Goal: Task Accomplishment & Management: Manage account settings

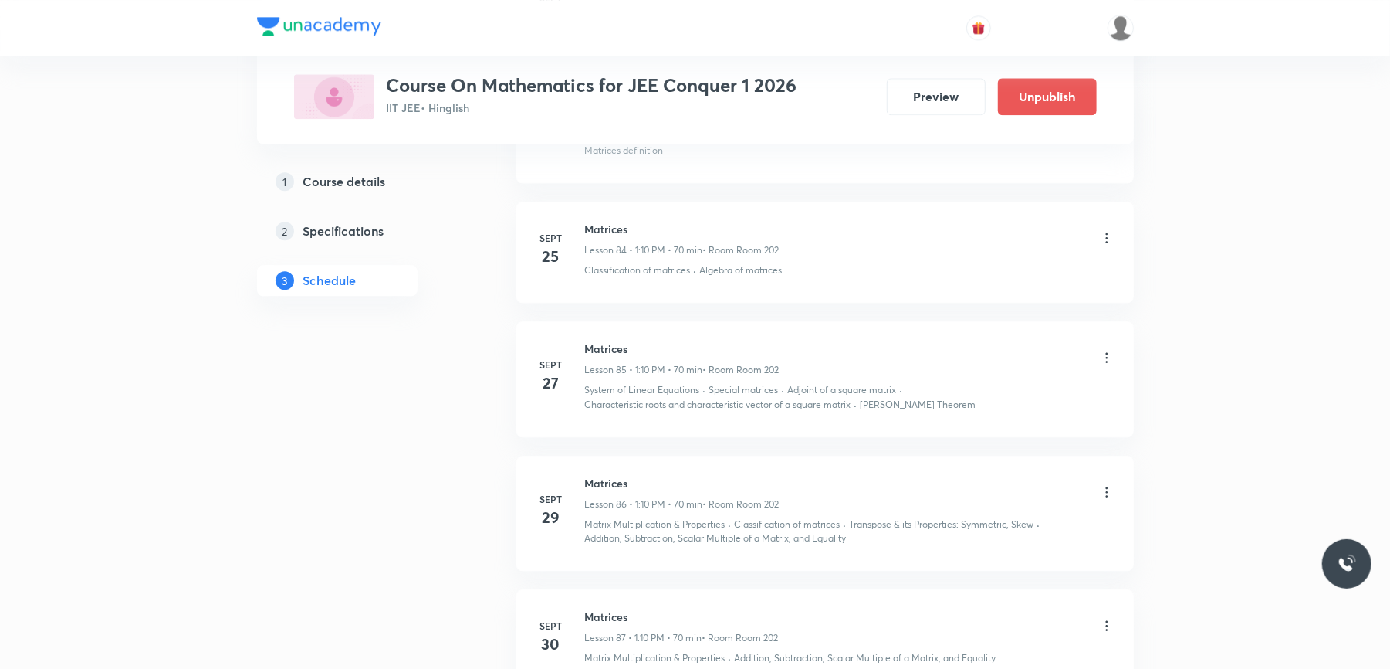
scroll to position [11594, 0]
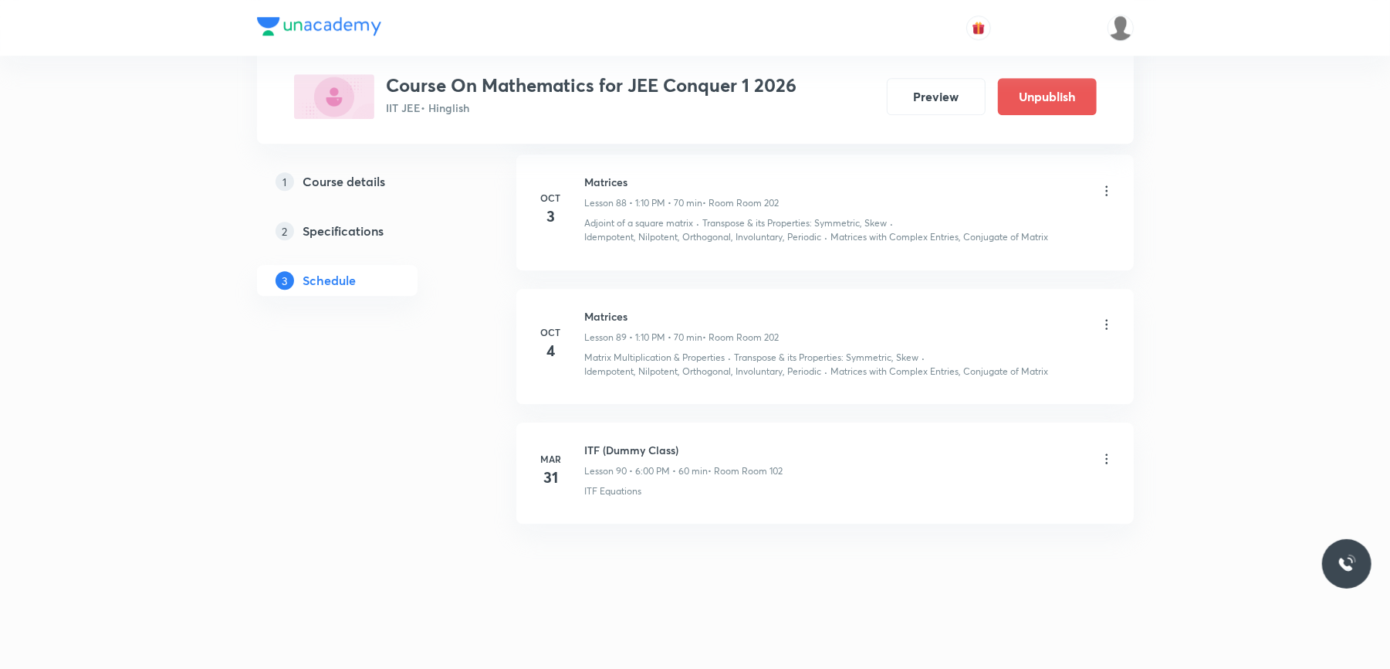
click at [618, 520] on li "[DATE] ITF (Dummy Class) Lesson 90 • 6:00 PM • 60 min • Room Room 102 ITF Equat…" at bounding box center [825, 472] width 618 height 101
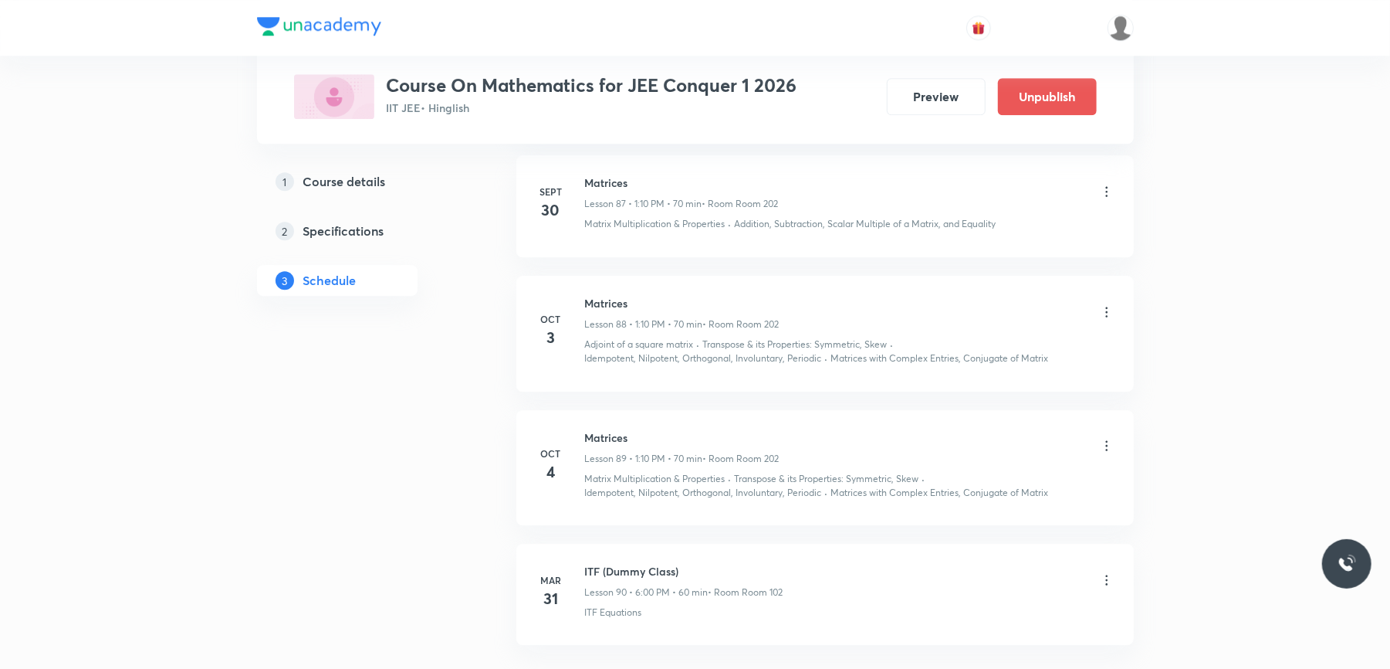
scroll to position [11388, 0]
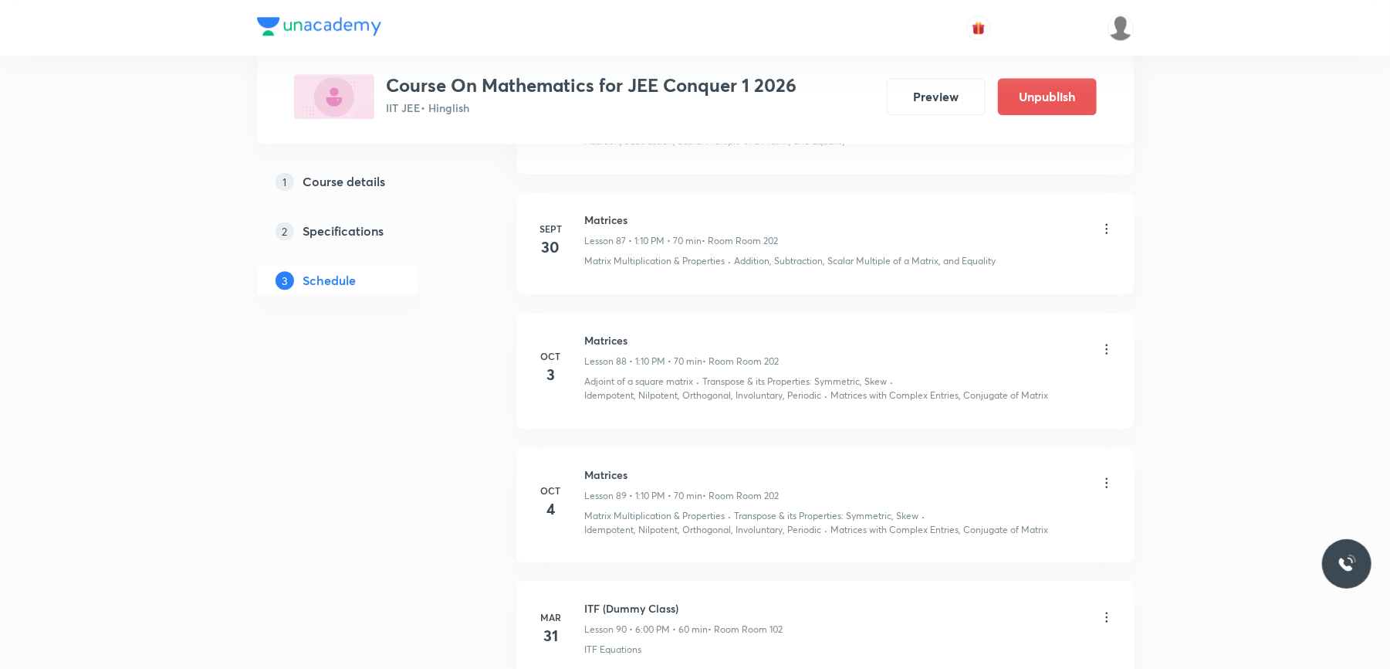
click at [1109, 236] on icon at bounding box center [1106, 228] width 15 height 15
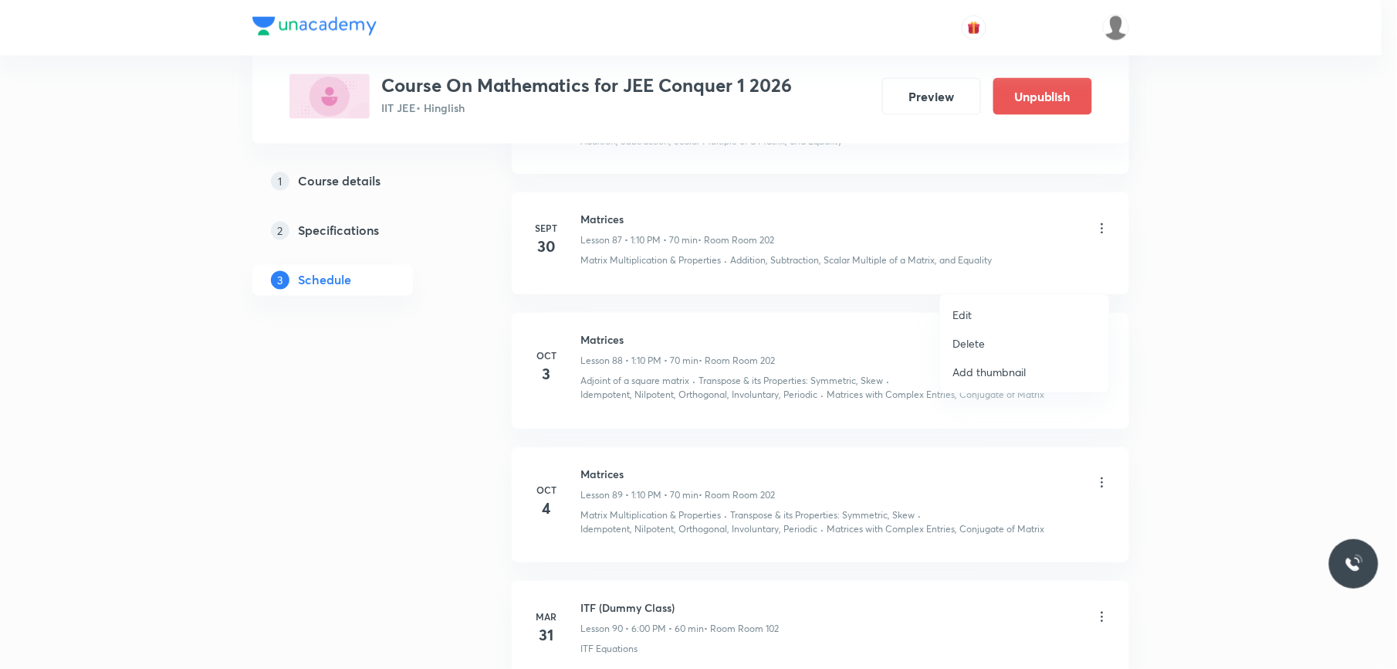
click at [976, 313] on li "Edit" at bounding box center [1024, 314] width 169 height 29
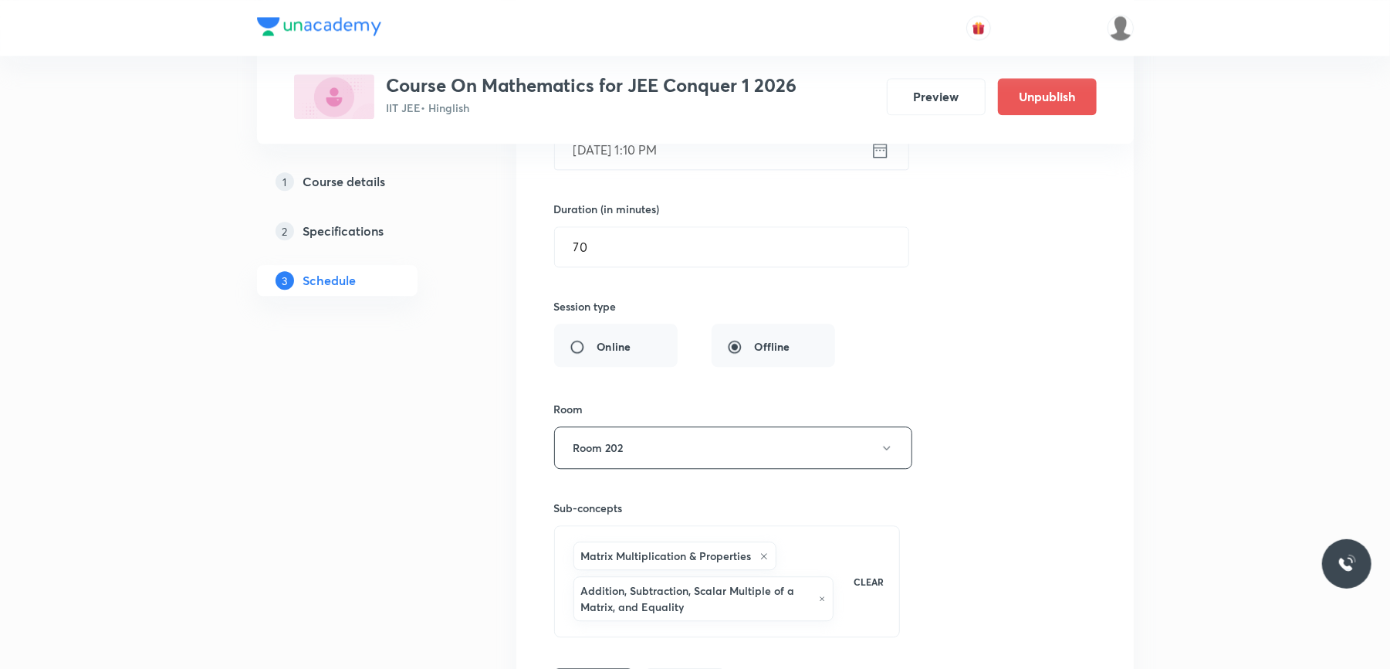
scroll to position [10667, 0]
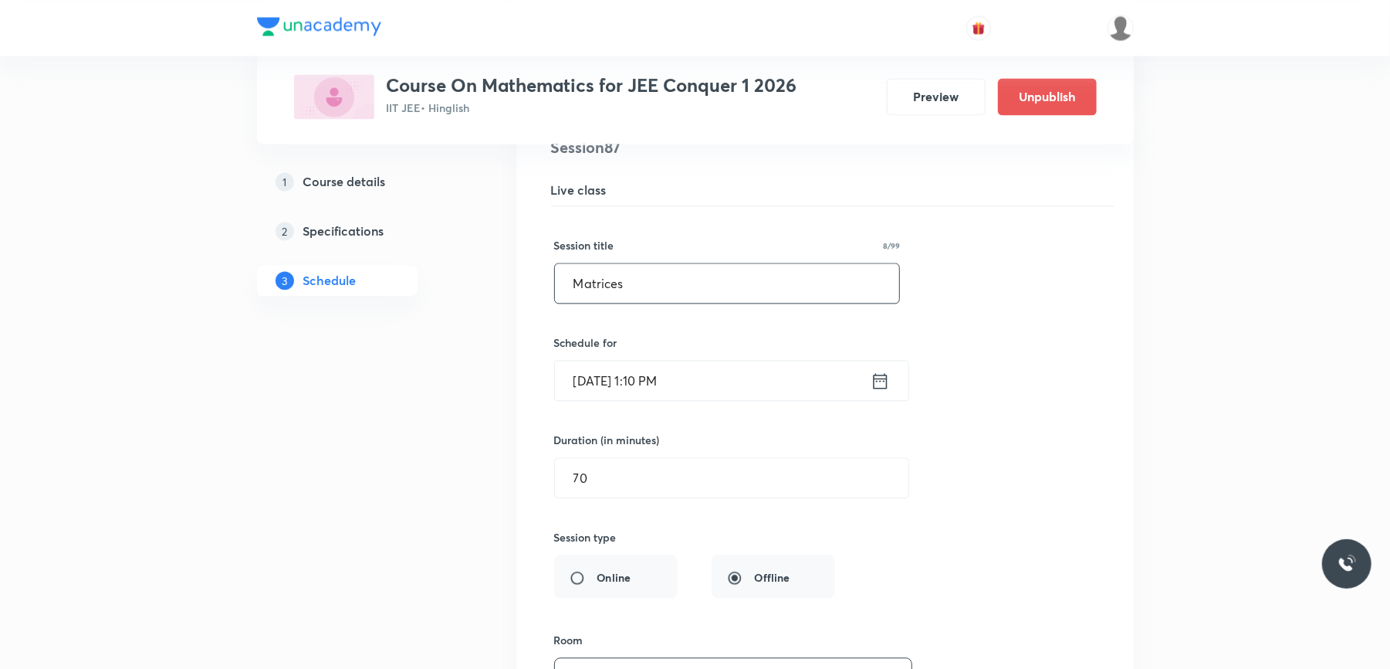
click at [644, 303] on input "Matrices" at bounding box center [727, 282] width 345 height 39
type input "Determinants"
click at [536, 368] on div "Matrices Lesson 87 • Room Room 202 Matrix Multiplication & Properties · Additio…" at bounding box center [825, 533] width 579 height 794
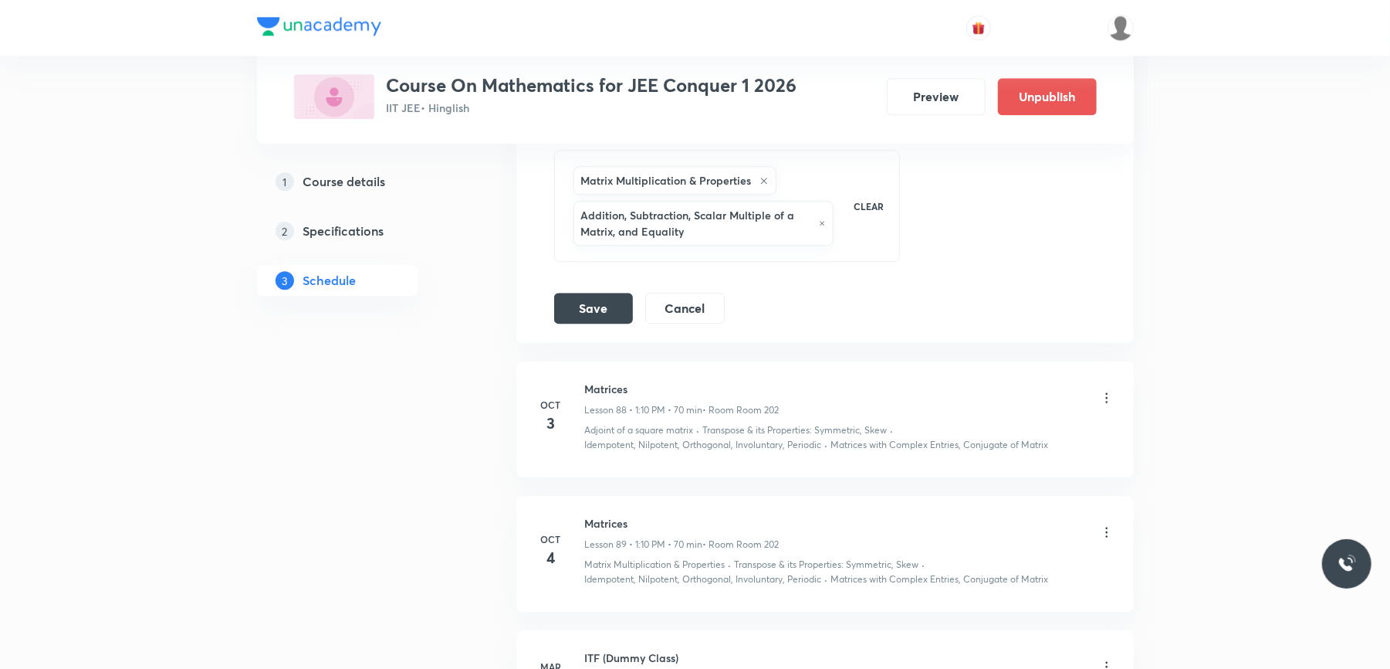
scroll to position [11285, 0]
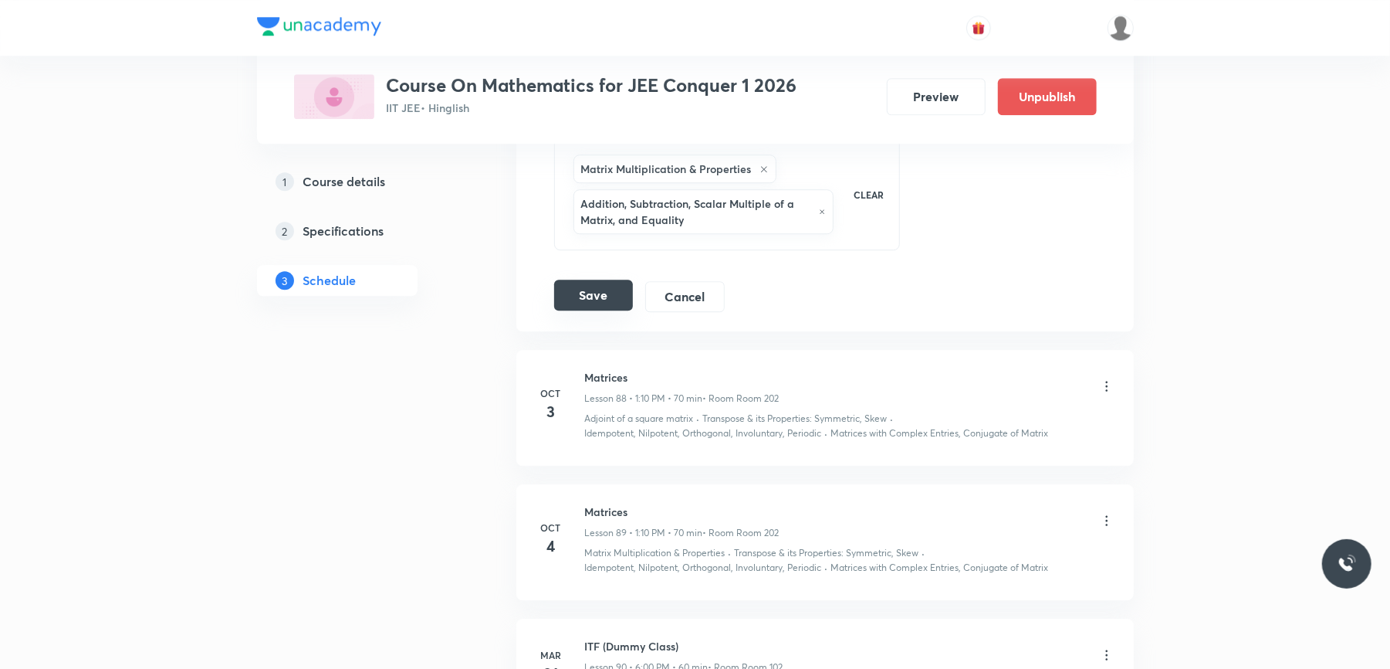
click at [572, 310] on button "Save" at bounding box center [593, 294] width 79 height 31
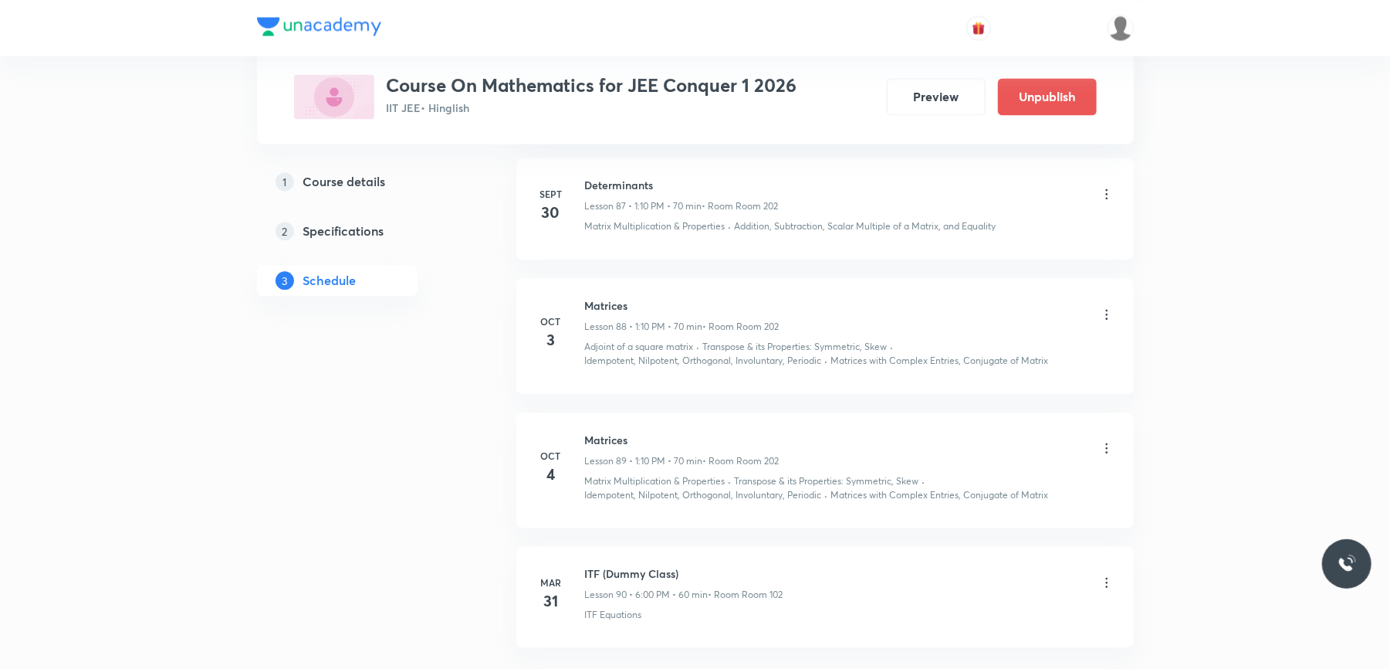
scroll to position [10677, 0]
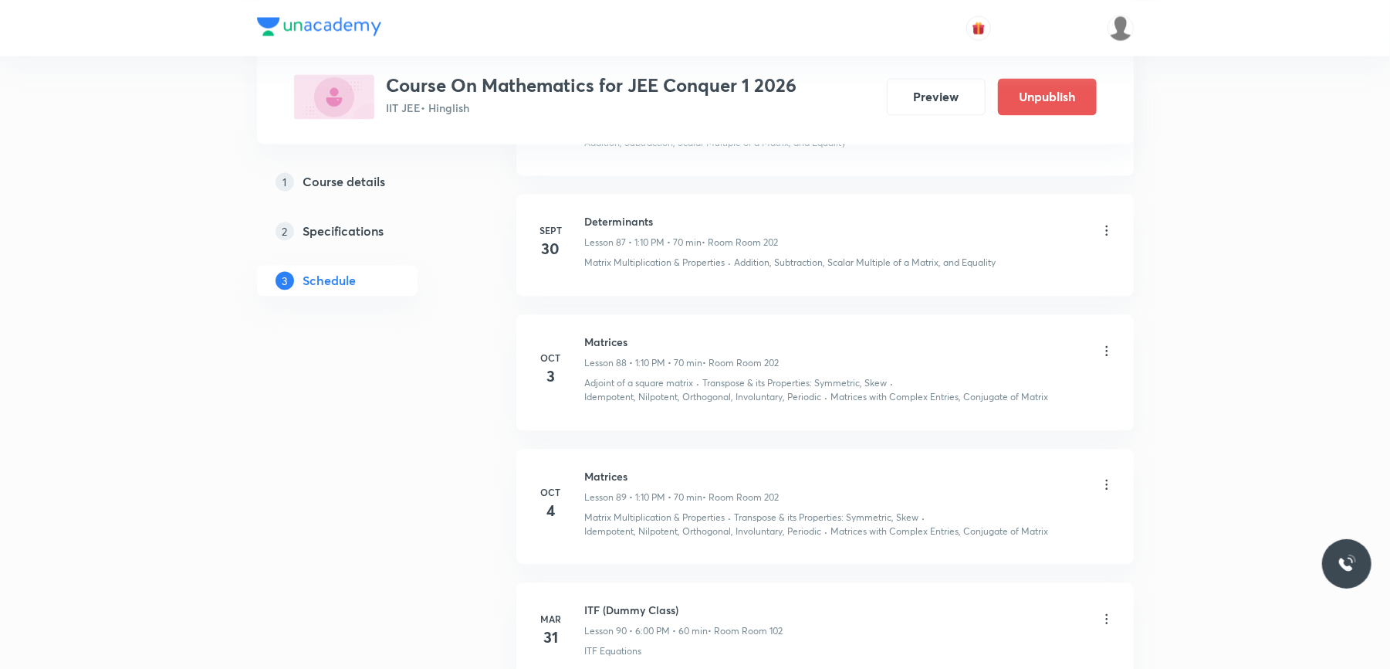
click at [1100, 238] on icon at bounding box center [1106, 229] width 15 height 15
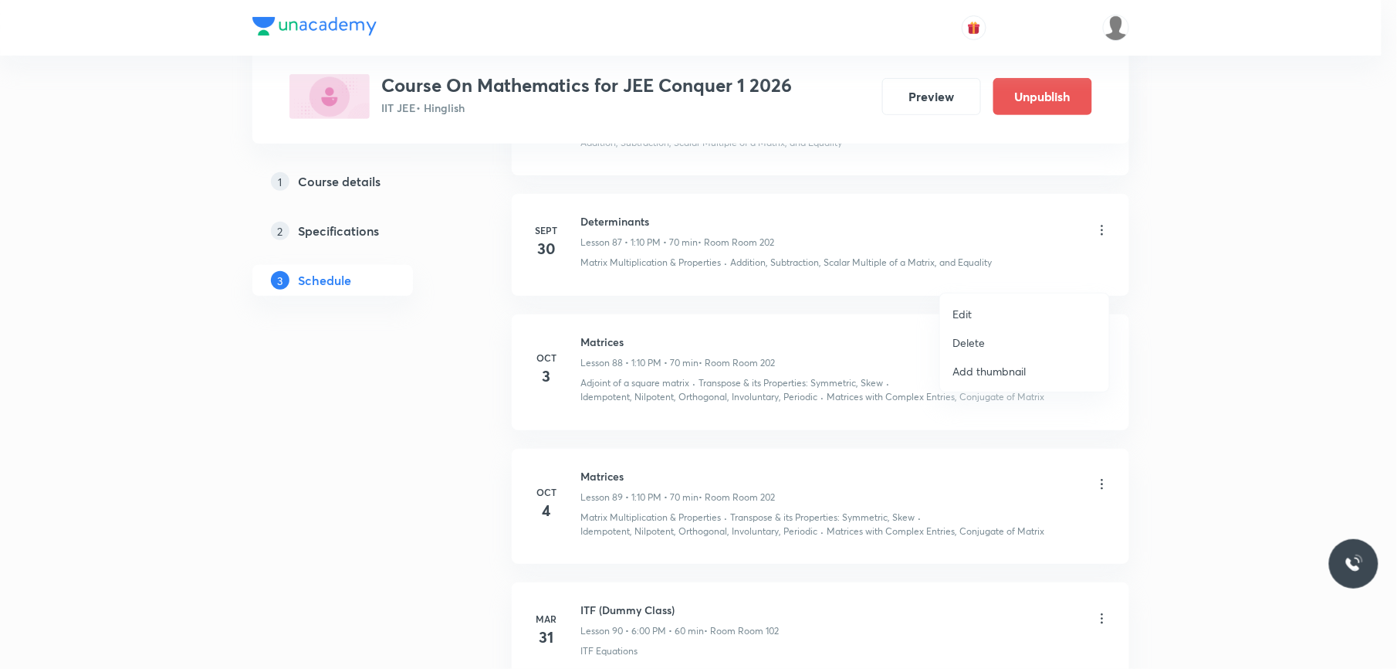
click at [991, 313] on li "Edit" at bounding box center [1024, 314] width 169 height 29
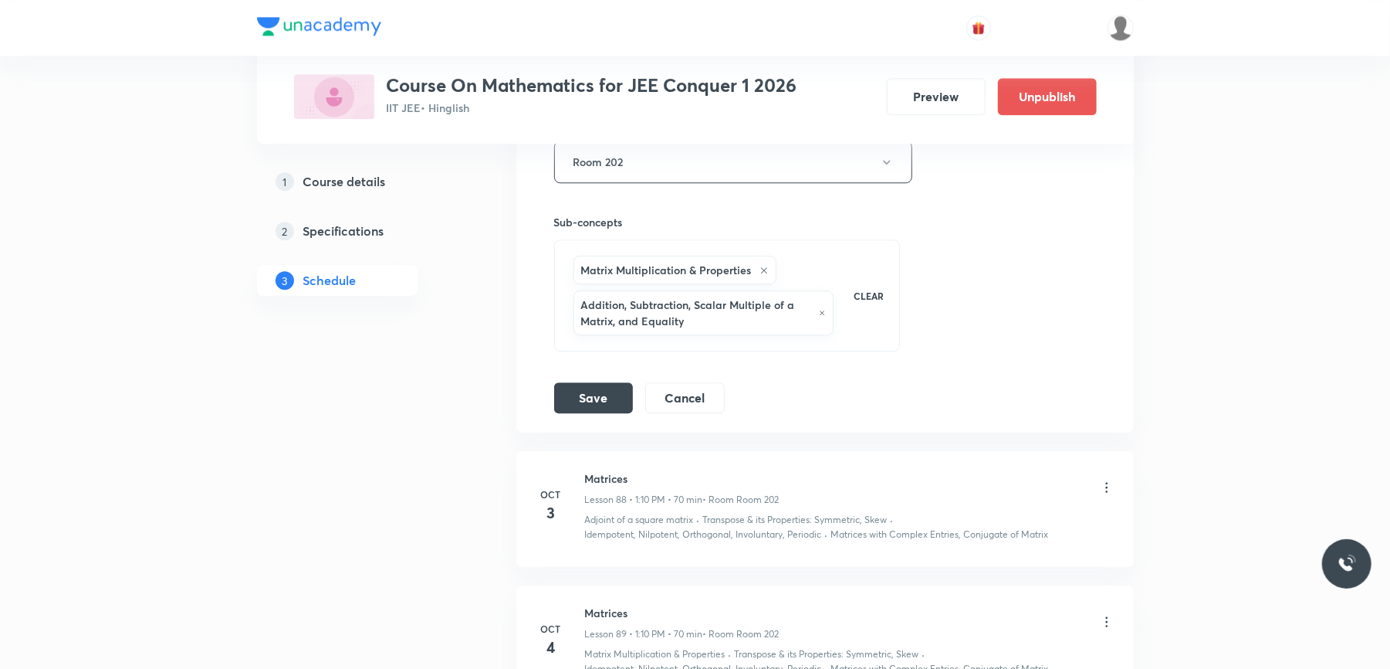
scroll to position [11191, 0]
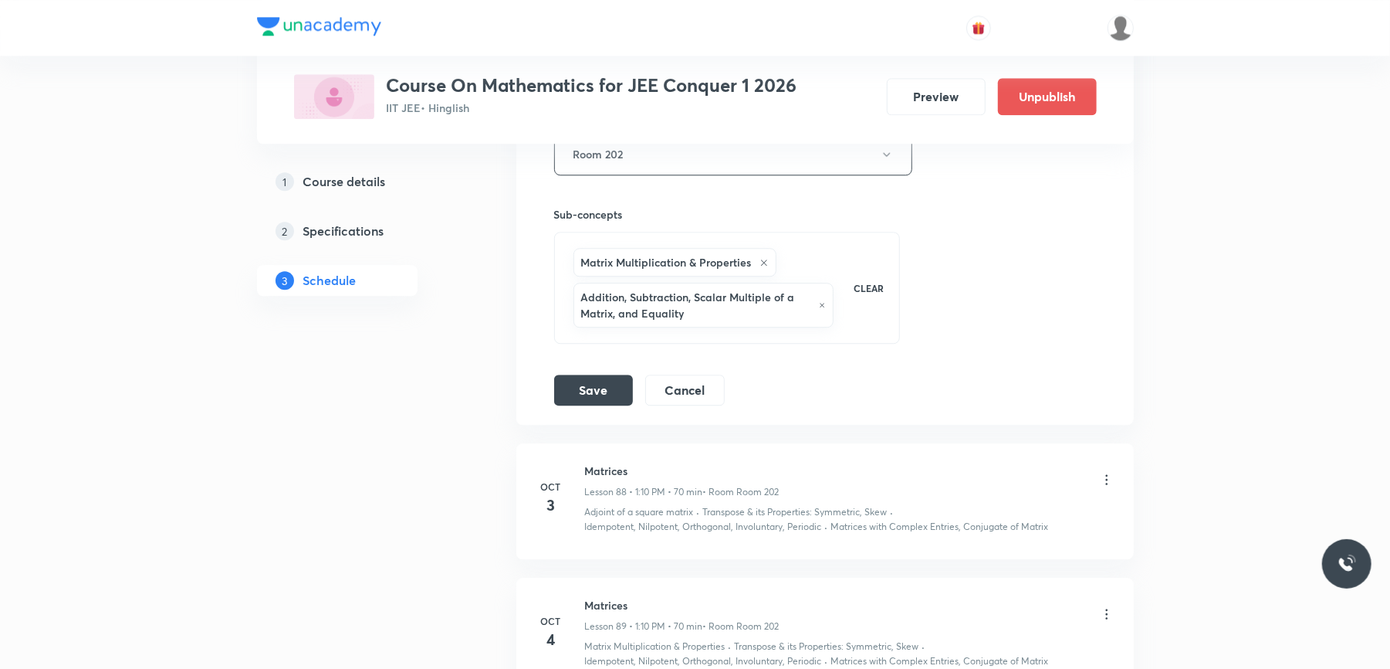
click at [764, 267] on icon at bounding box center [764, 262] width 9 height 9
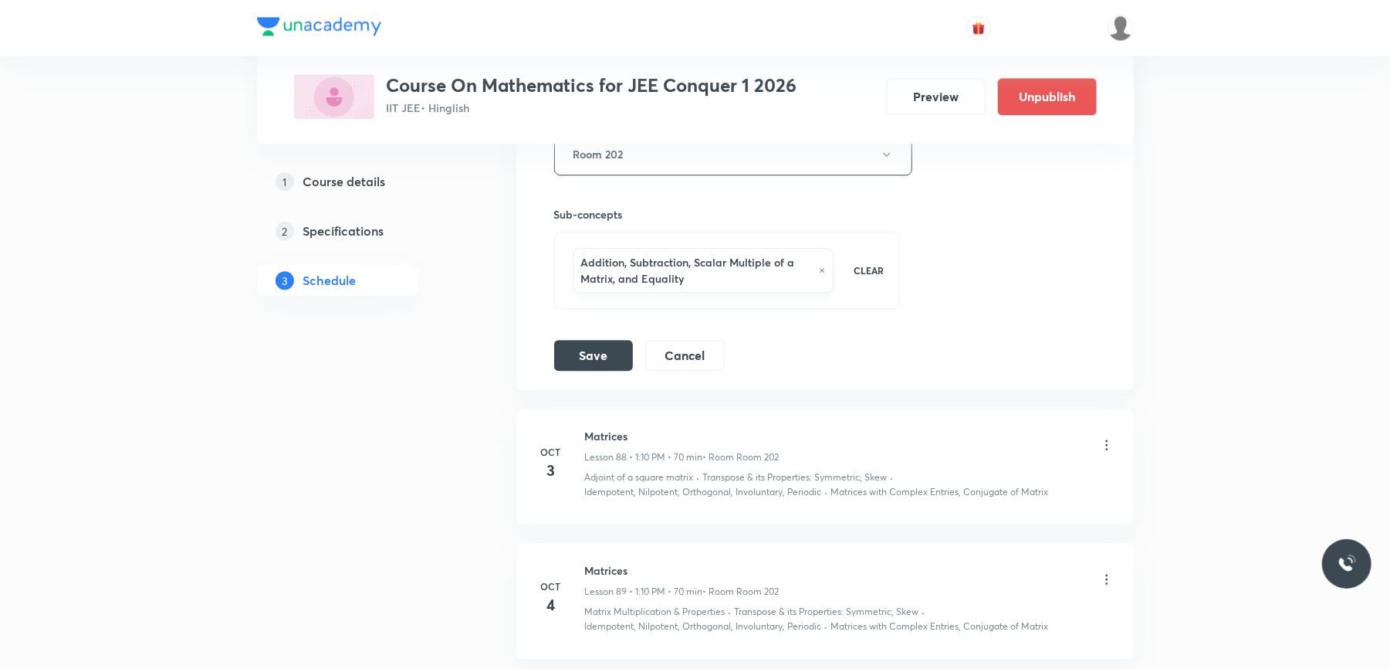
click at [822, 275] on icon at bounding box center [822, 270] width 7 height 9
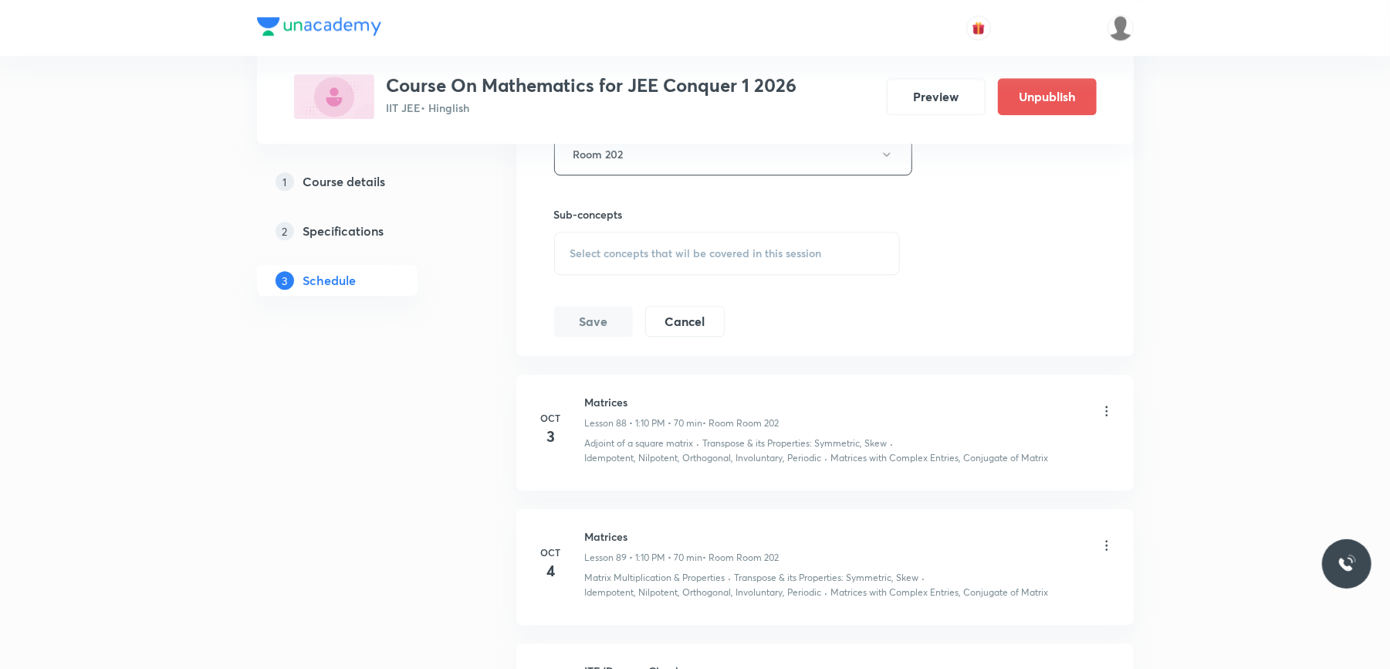
click at [689, 259] on span "Select concepts that wil be covered in this session" at bounding box center [697, 253] width 252 height 12
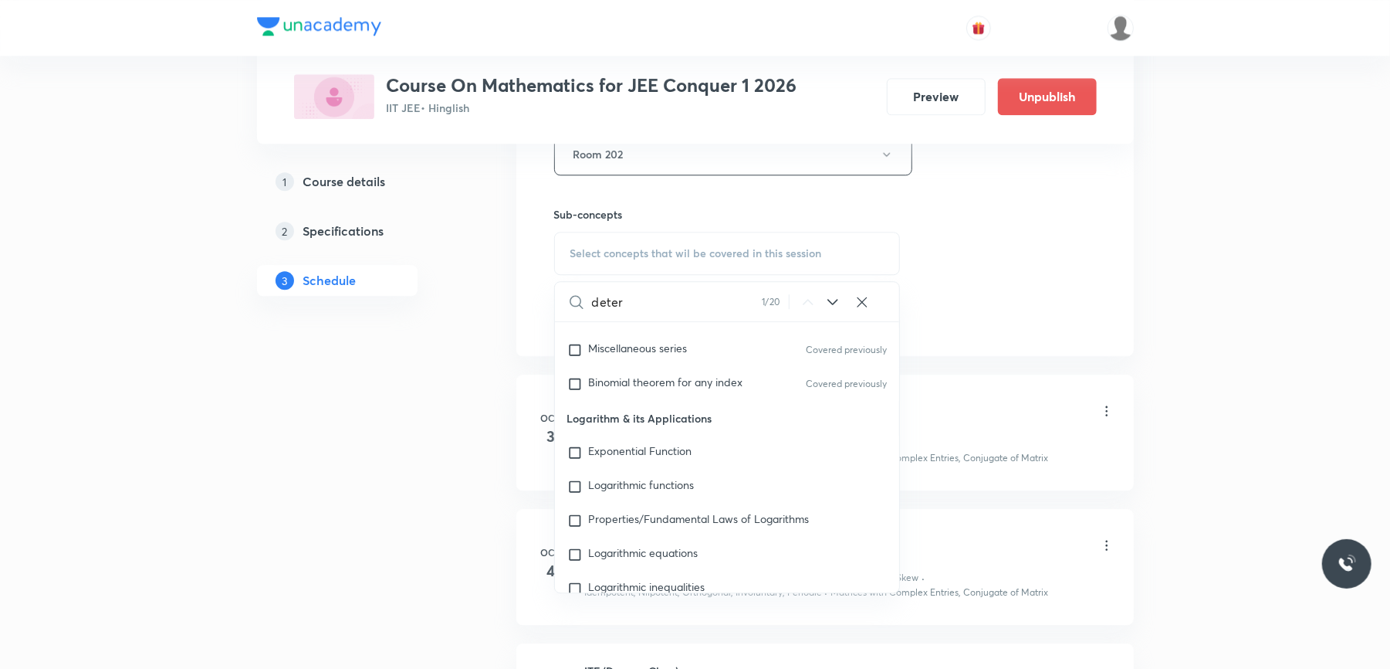
scroll to position [6061, 0]
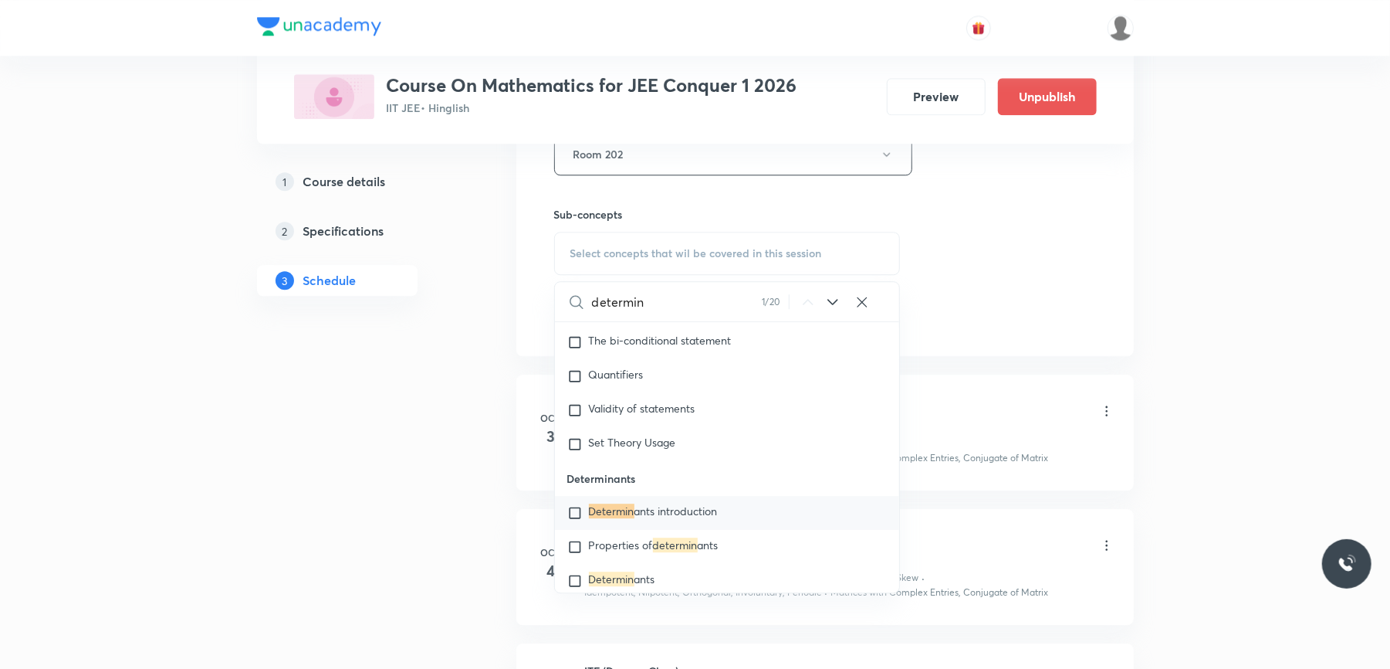
type input "determin"
click at [577, 520] on input "checkbox" at bounding box center [578, 512] width 22 height 15
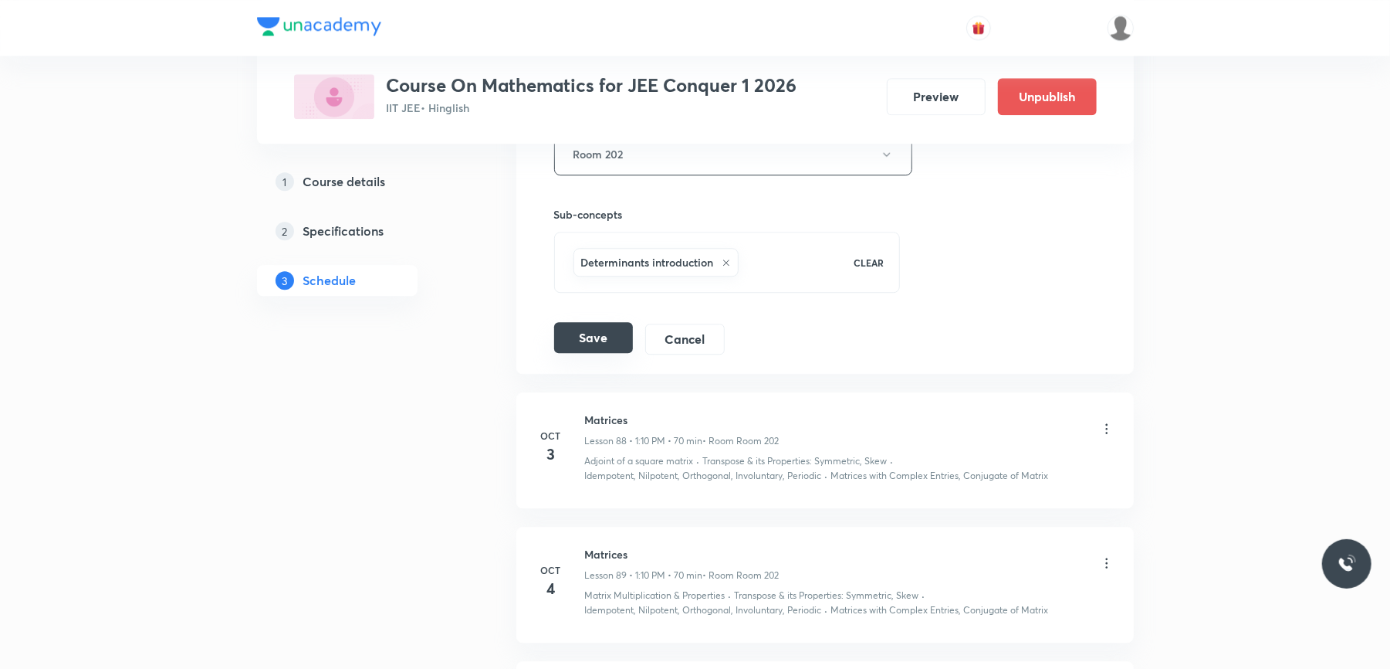
click at [594, 353] on button "Save" at bounding box center [593, 337] width 79 height 31
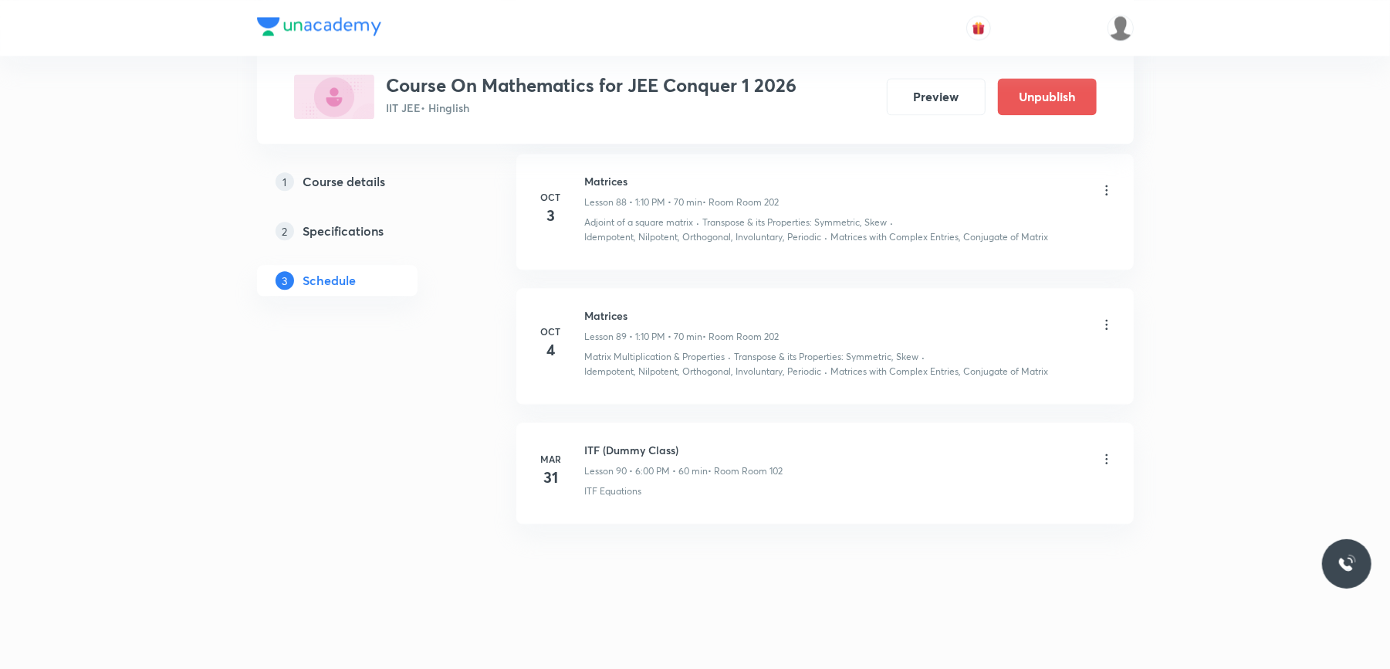
scroll to position [10883, 0]
